Goal: Task Accomplishment & Management: Use online tool/utility

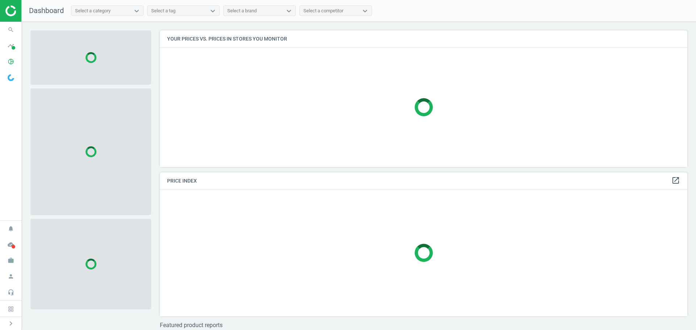
scroll to position [148, 533]
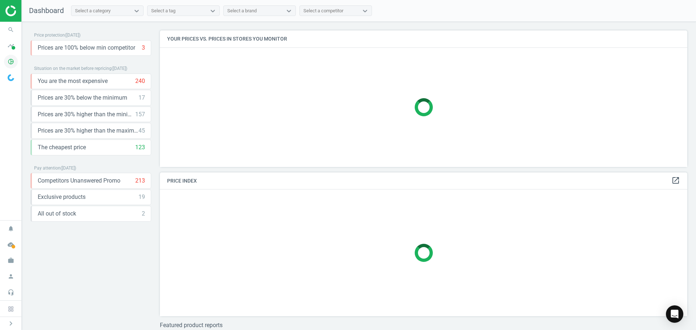
click at [14, 63] on icon "pie_chart_outlined" at bounding box center [11, 62] width 14 height 14
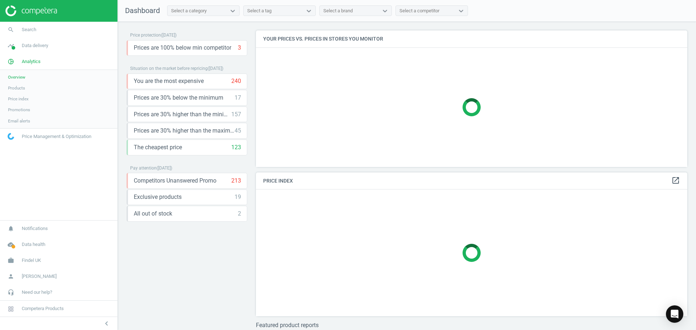
scroll to position [155, 437]
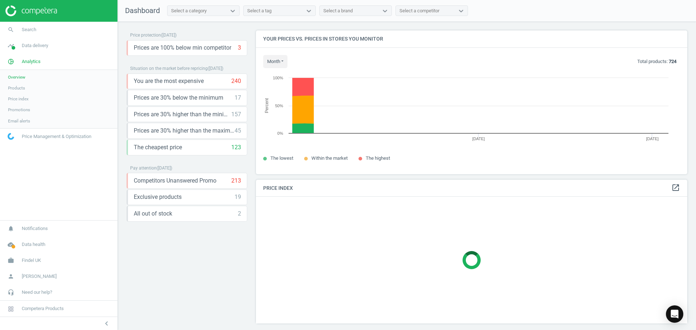
click at [25, 89] on link "Products" at bounding box center [58, 88] width 117 height 11
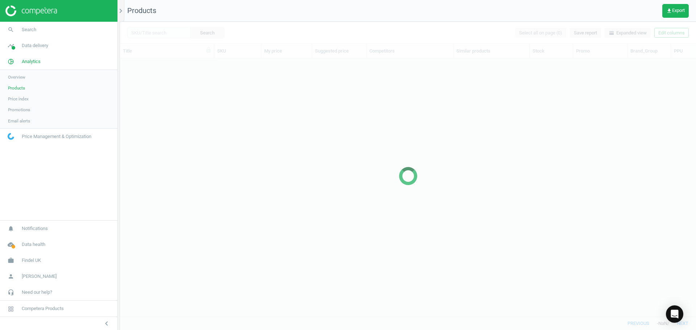
scroll to position [247, 570]
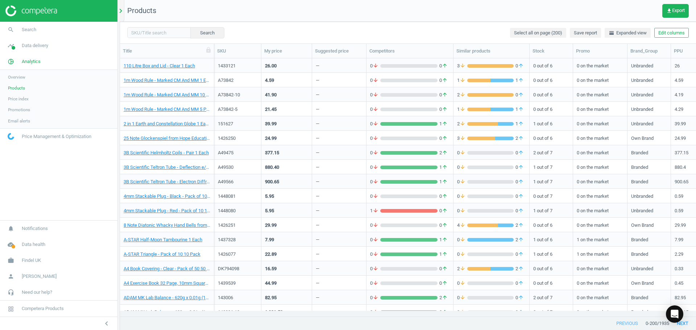
click at [123, 9] on icon "chevron_right" at bounding box center [120, 11] width 9 height 9
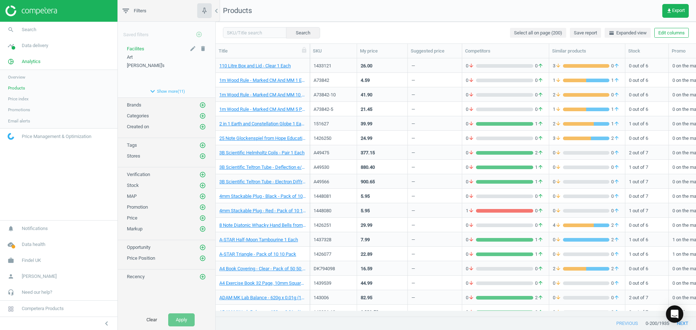
click at [146, 47] on div "Facilites" at bounding box center [166, 49] width 79 height 7
click at [139, 47] on span "Facilites" at bounding box center [135, 48] width 17 height 5
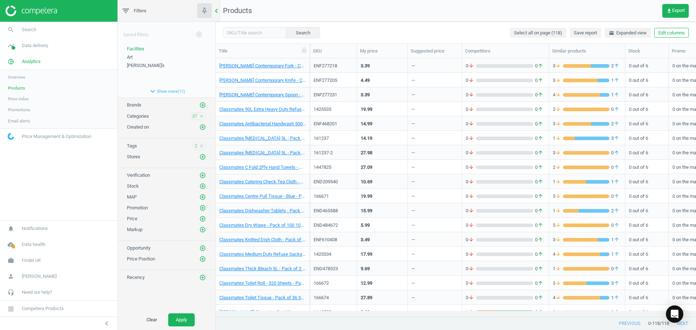
click at [215, 14] on icon "chevron_left" at bounding box center [216, 11] width 9 height 9
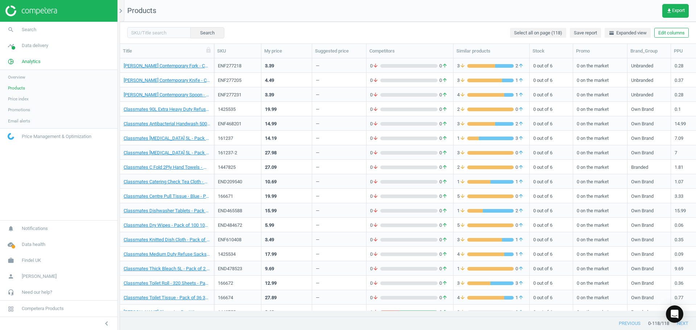
scroll to position [247, 570]
click at [242, 58] on div "ENF277218" at bounding box center [237, 65] width 47 height 14
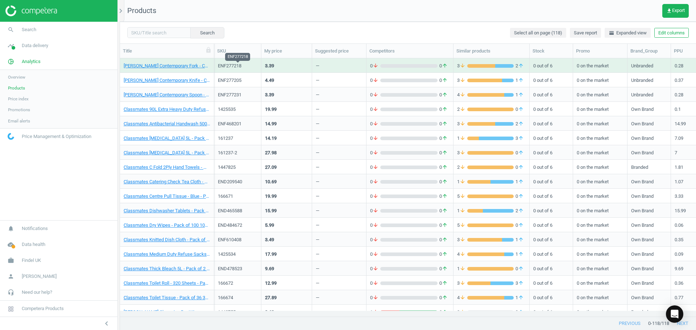
click at [241, 63] on div "ENF277218" at bounding box center [238, 66] width 40 height 7
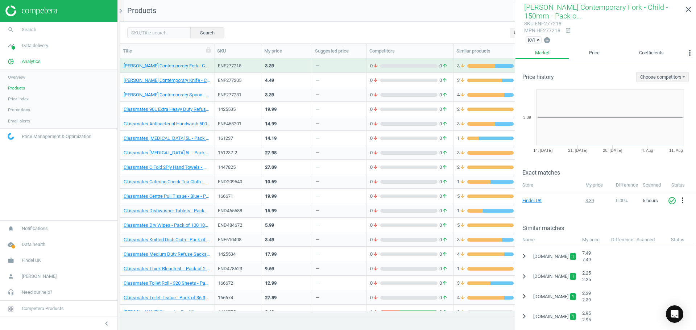
click at [526, 300] on icon "chevron_right" at bounding box center [524, 296] width 9 height 9
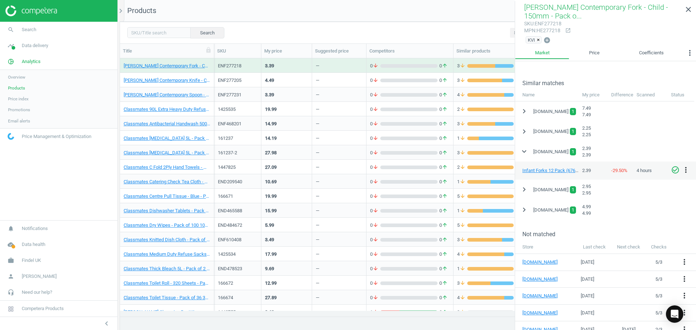
scroll to position [109, 0]
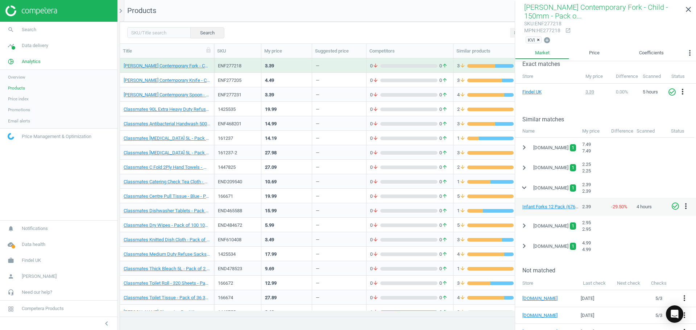
click at [249, 171] on div "1447825" at bounding box center [238, 168] width 40 height 9
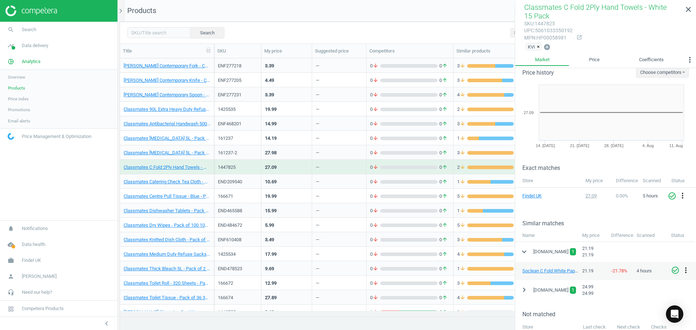
scroll to position [0, 0]
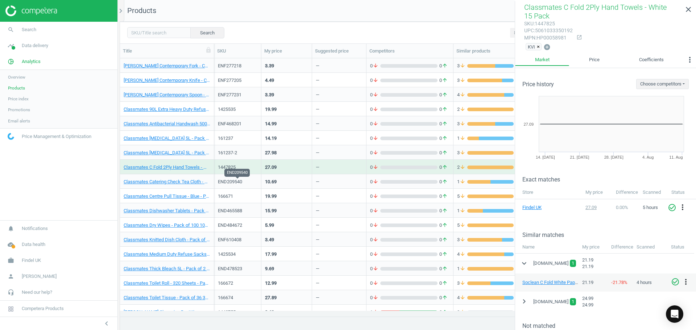
click at [240, 183] on div "END209540" at bounding box center [238, 182] width 40 height 7
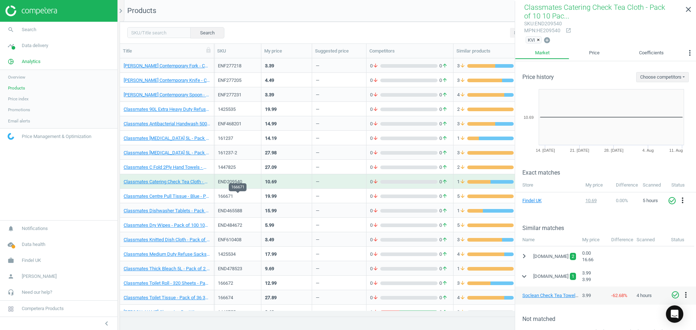
click at [233, 195] on div "166671" at bounding box center [238, 196] width 40 height 7
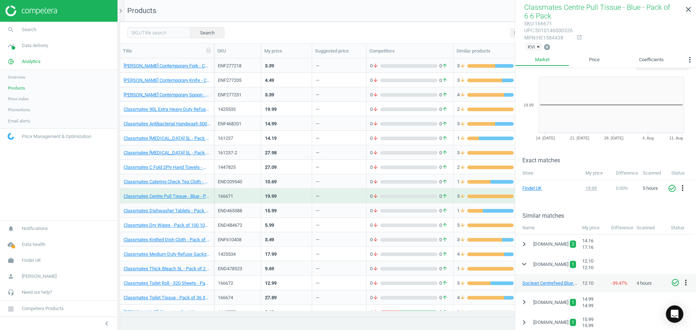
scroll to position [36, 0]
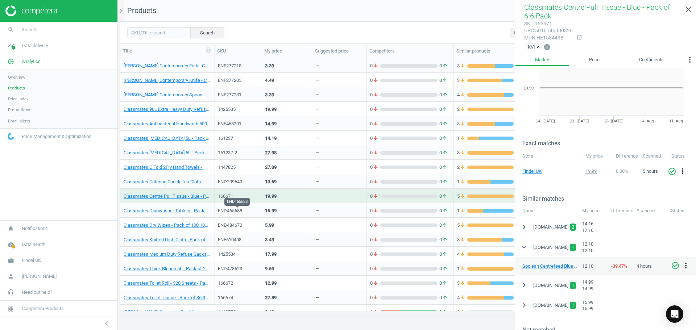
click at [241, 213] on div "END465588" at bounding box center [238, 211] width 40 height 7
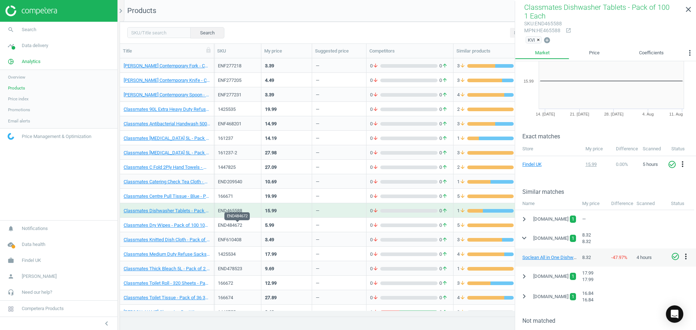
click at [240, 224] on div "END484672" at bounding box center [238, 225] width 40 height 7
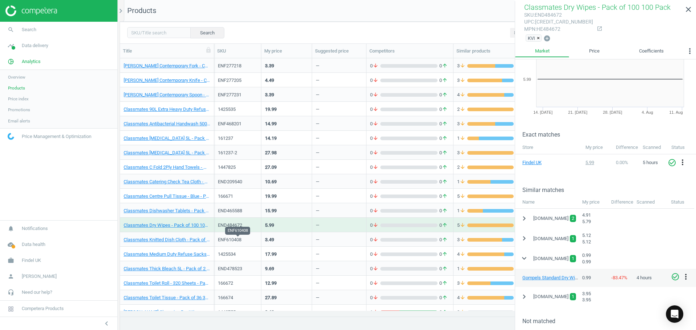
click at [238, 241] on div "ENF610408" at bounding box center [238, 240] width 40 height 7
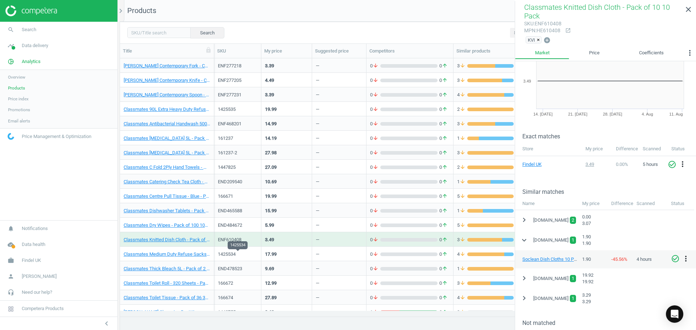
click at [237, 252] on div "1425534" at bounding box center [238, 254] width 40 height 7
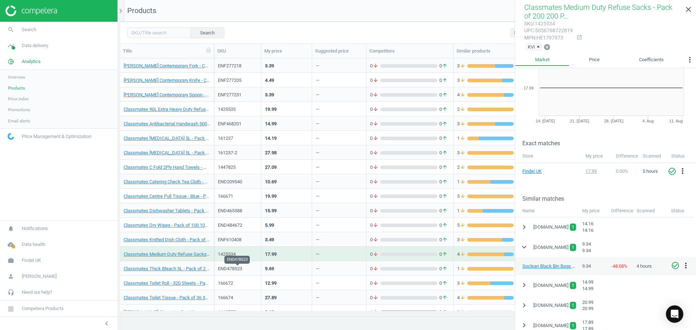
click at [238, 268] on div "END478523" at bounding box center [238, 269] width 40 height 7
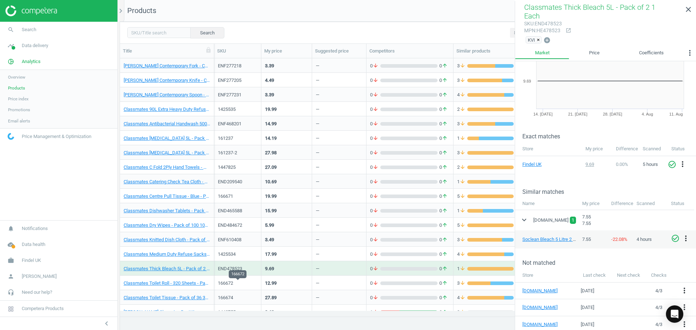
click at [243, 282] on div "166672" at bounding box center [238, 283] width 40 height 7
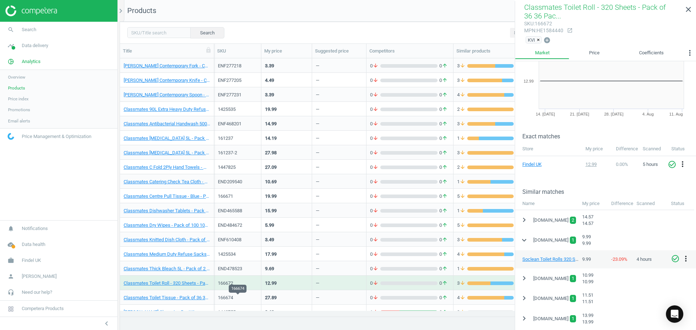
click at [243, 298] on div "166674" at bounding box center [238, 298] width 40 height 7
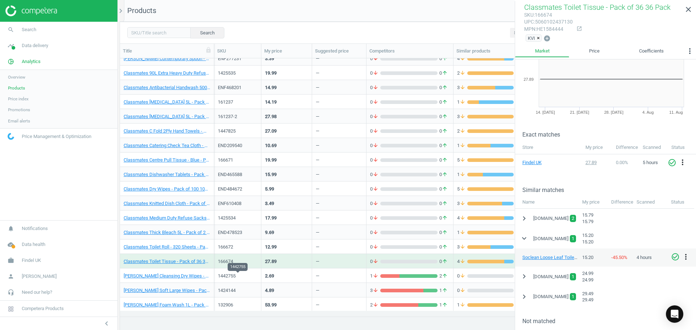
click at [241, 277] on div "1442755" at bounding box center [238, 276] width 40 height 7
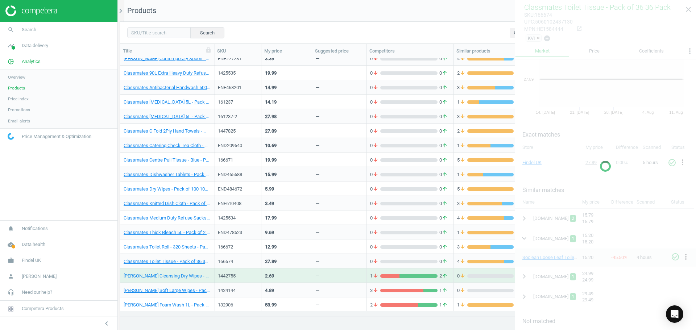
scroll to position [29, 0]
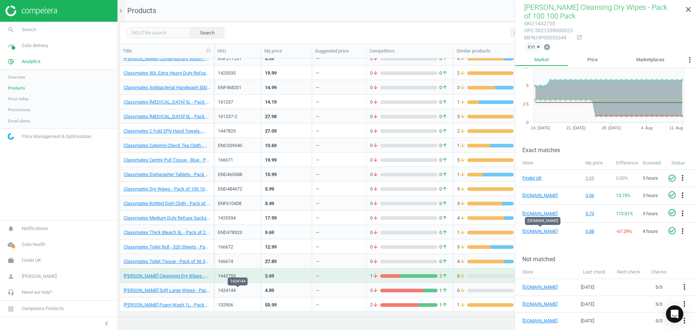
click at [238, 293] on div "1424144" at bounding box center [238, 290] width 40 height 7
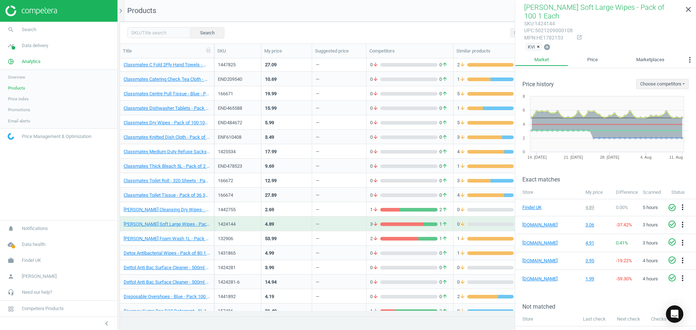
scroll to position [109, 0]
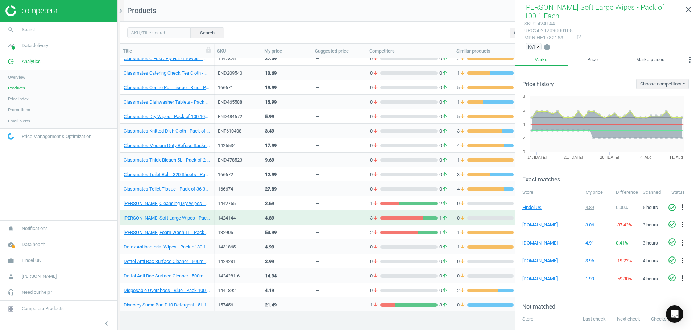
click at [234, 247] on div "1431865" at bounding box center [238, 247] width 40 height 7
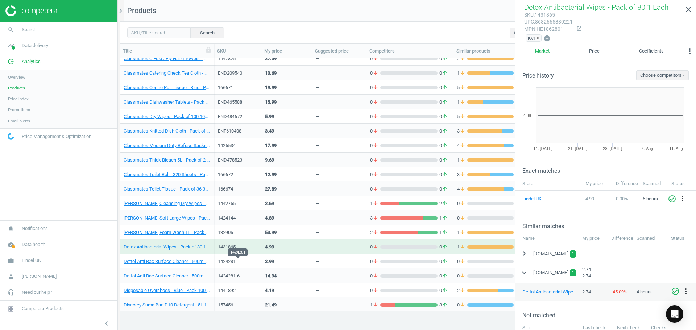
click at [233, 261] on div "1424281" at bounding box center [238, 261] width 40 height 7
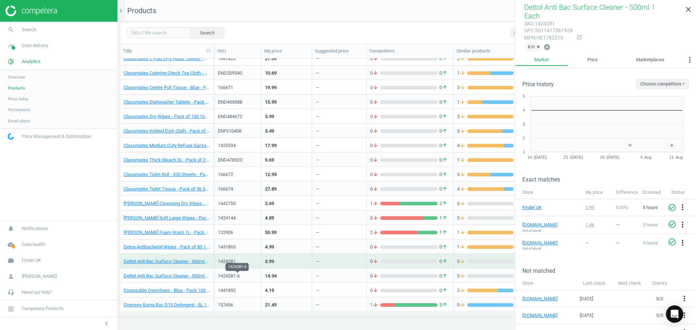
click at [242, 275] on div "1424281-6" at bounding box center [238, 276] width 40 height 7
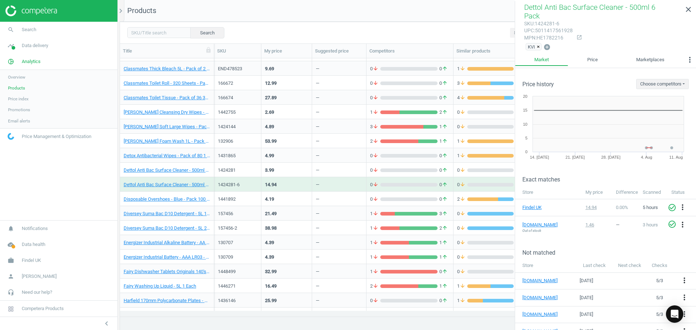
scroll to position [217, 0]
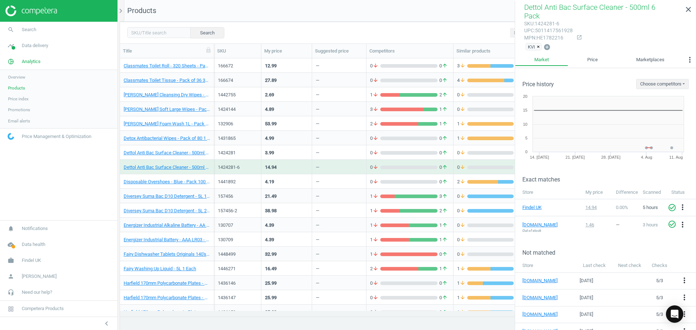
click at [232, 242] on div "130709" at bounding box center [238, 240] width 40 height 7
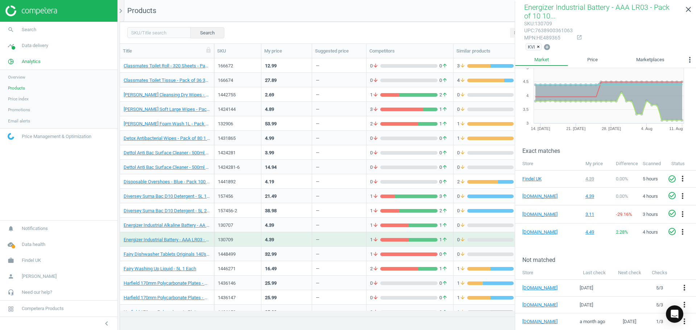
scroll to position [29, 0]
click at [246, 259] on div "1448499" at bounding box center [238, 255] width 40 height 9
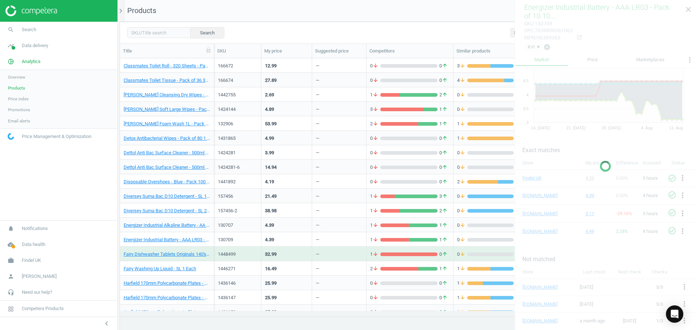
scroll to position [0, 0]
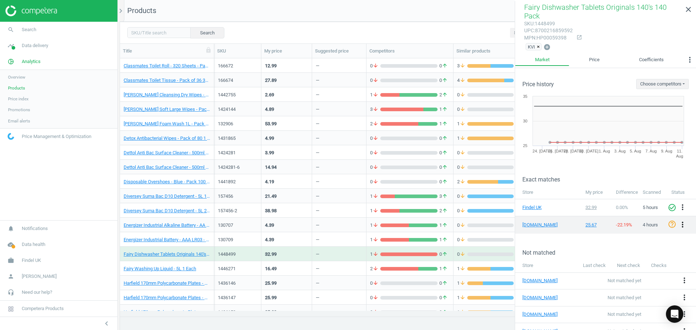
click at [679, 220] on icon "more_vert" at bounding box center [682, 224] width 9 height 9
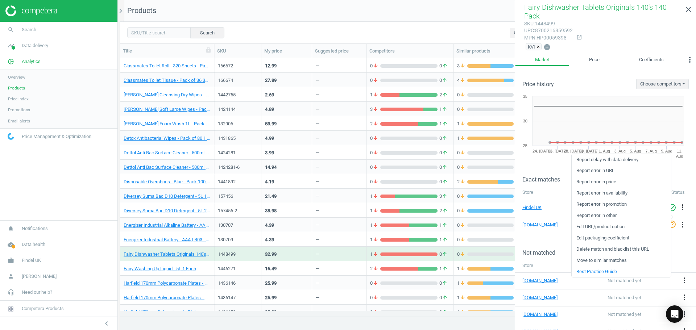
click at [599, 240] on link "Edit packaging coefficient" at bounding box center [621, 238] width 99 height 11
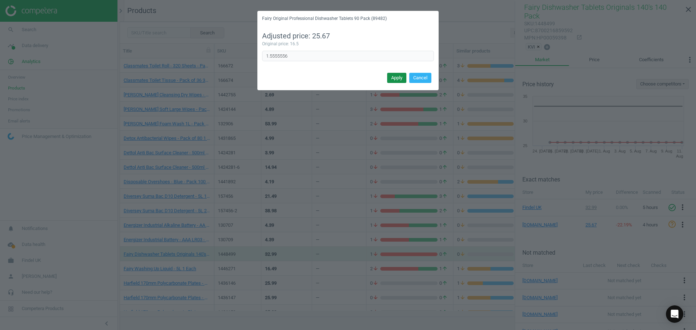
click at [404, 81] on button "Apply" at bounding box center [396, 78] width 19 height 10
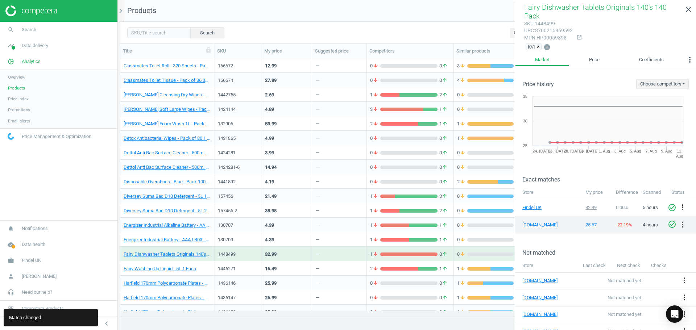
click at [668, 220] on icon "check_circle_outline" at bounding box center [672, 224] width 9 height 9
